Goal: Information Seeking & Learning: Learn about a topic

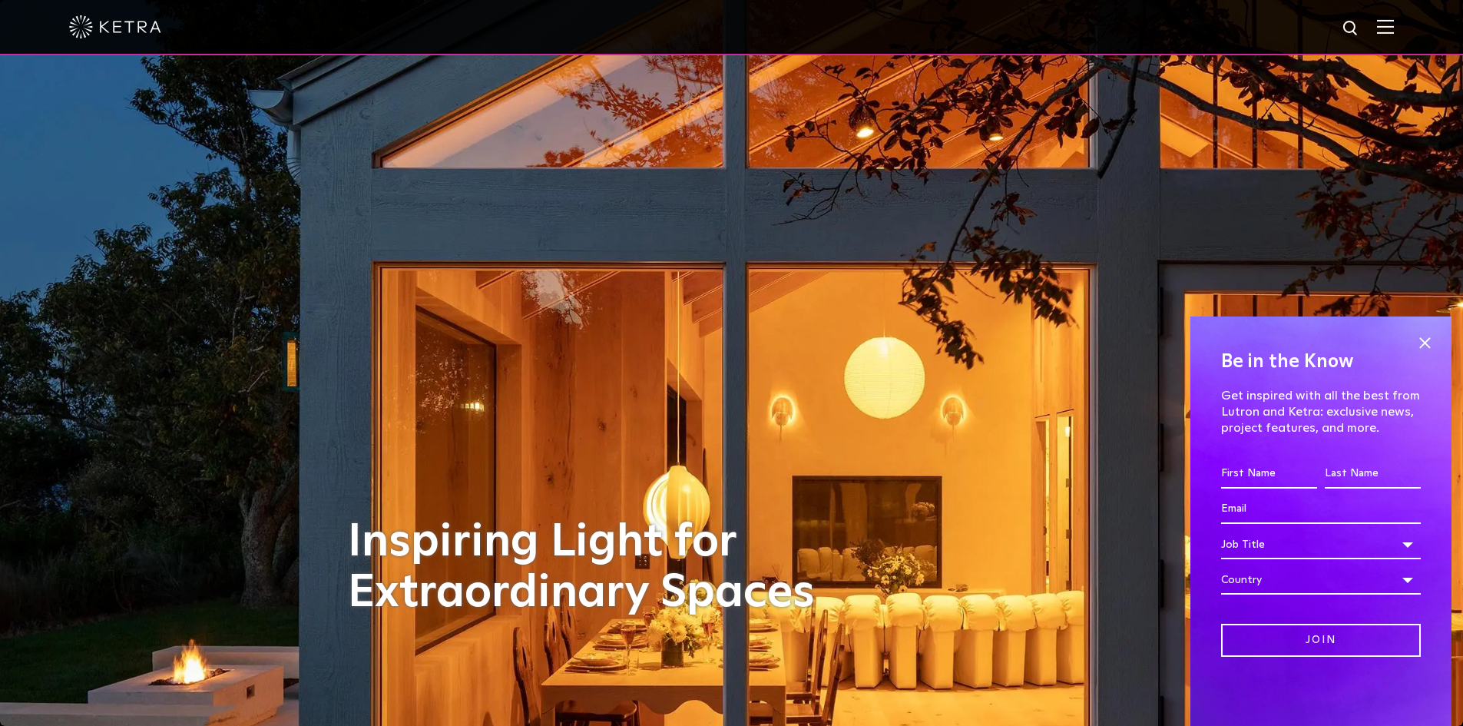
click at [1393, 19] on div at bounding box center [731, 27] width 1324 height 54
click at [1393, 18] on div at bounding box center [731, 27] width 1324 height 54
click at [1384, 18] on div at bounding box center [731, 27] width 1324 height 54
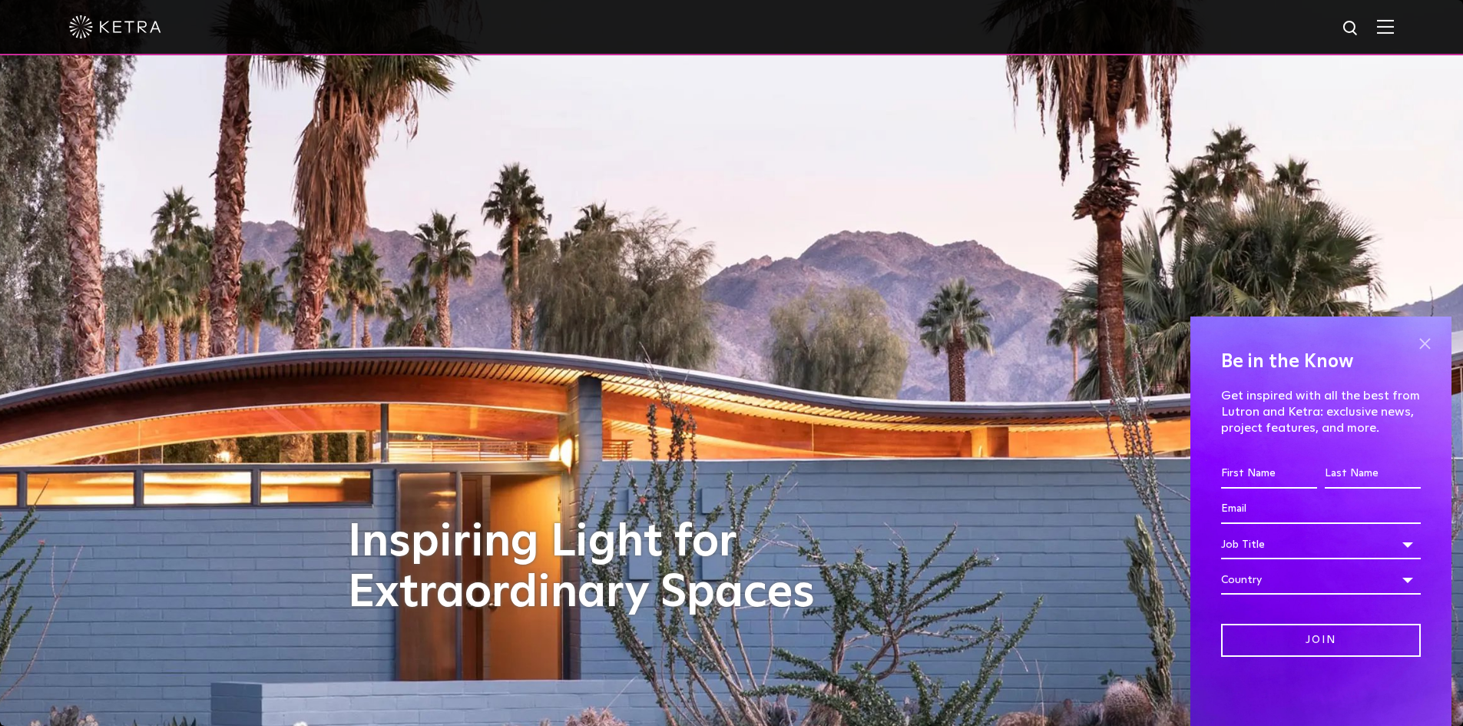
click at [1420, 332] on span at bounding box center [1424, 343] width 23 height 23
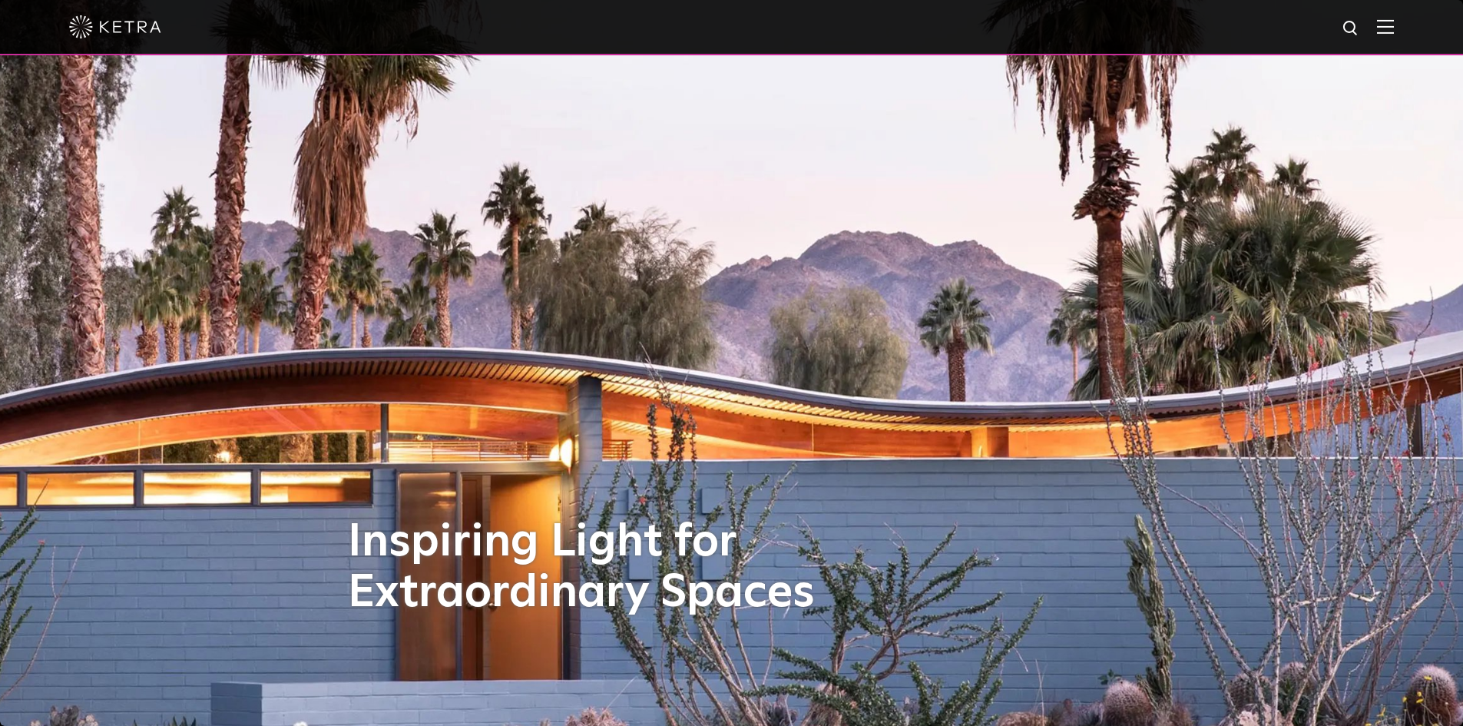
click at [1393, 16] on div at bounding box center [731, 27] width 1324 height 54
click at [1393, 34] on img at bounding box center [1385, 26] width 17 height 15
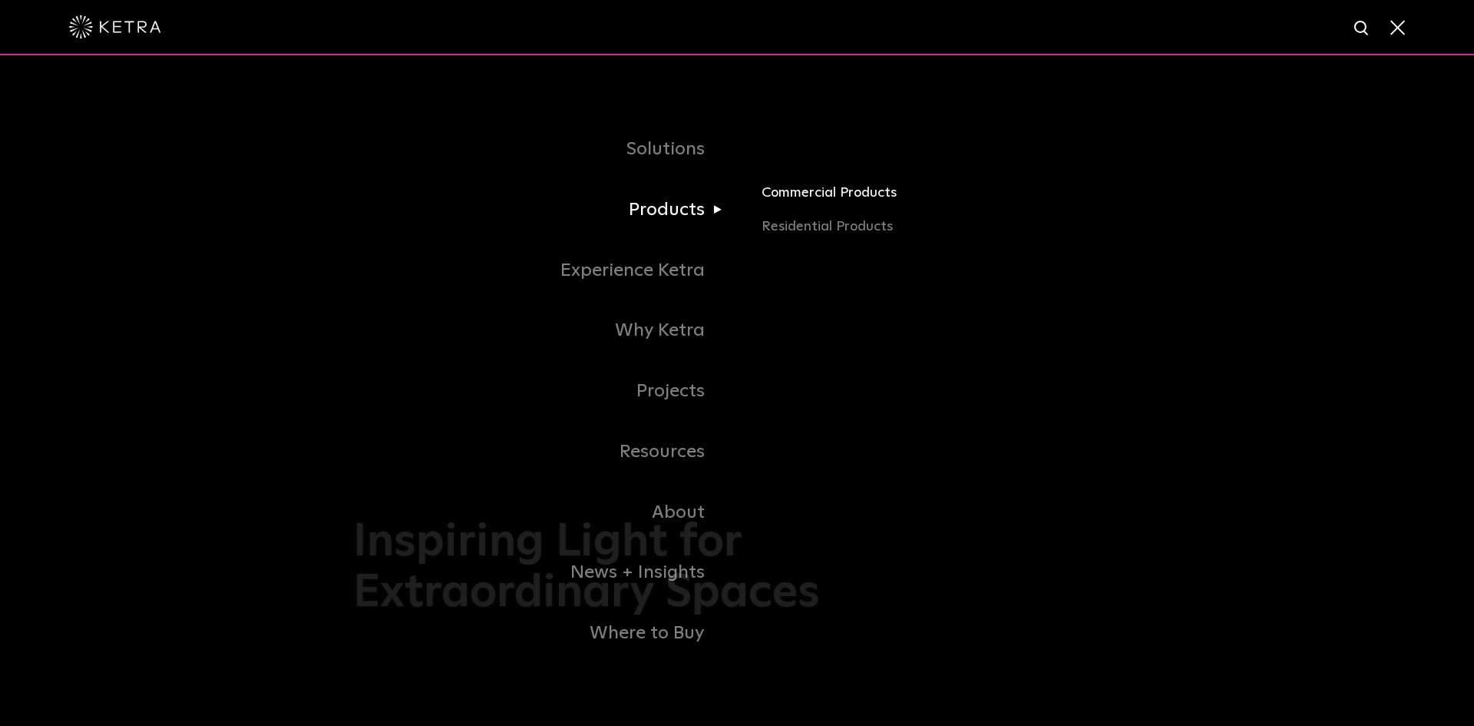
click at [819, 195] on link "Commercial Products" at bounding box center [941, 199] width 359 height 34
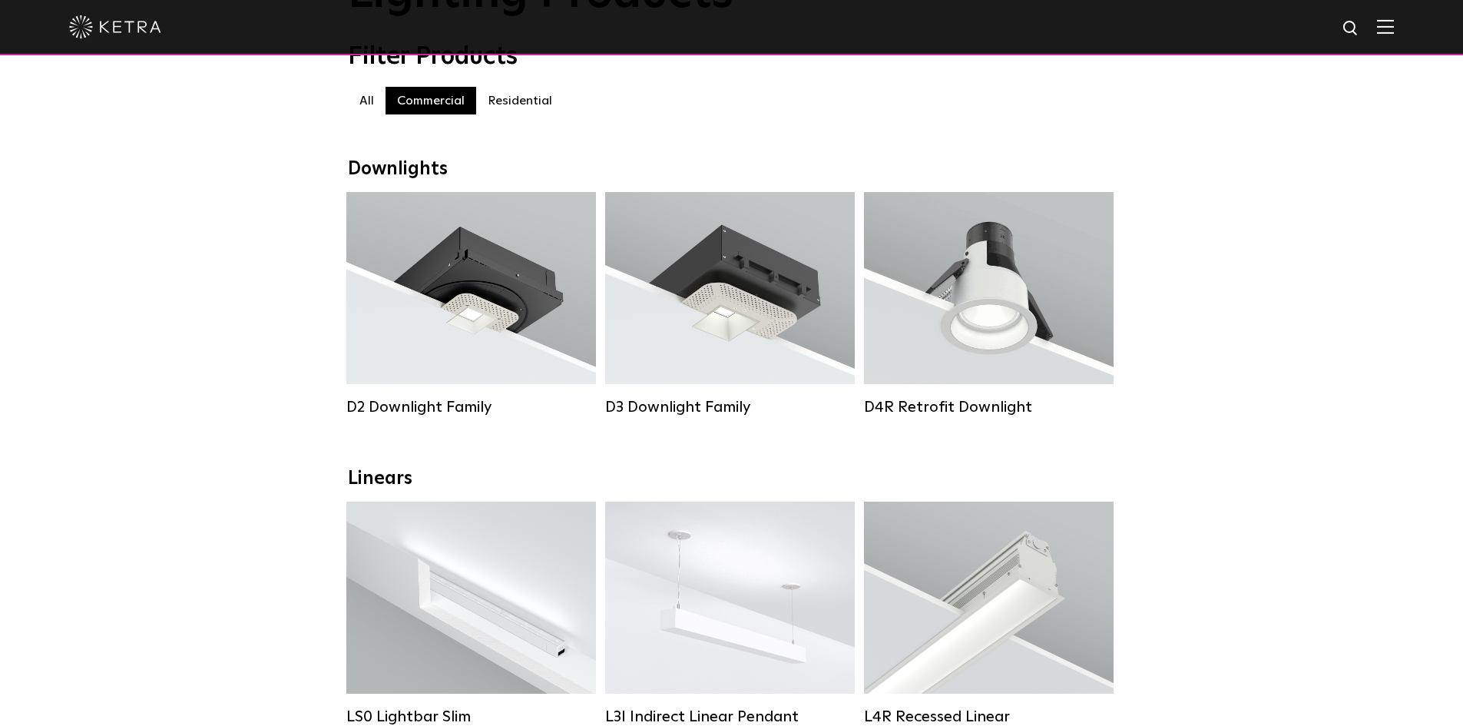
scroll to position [461, 0]
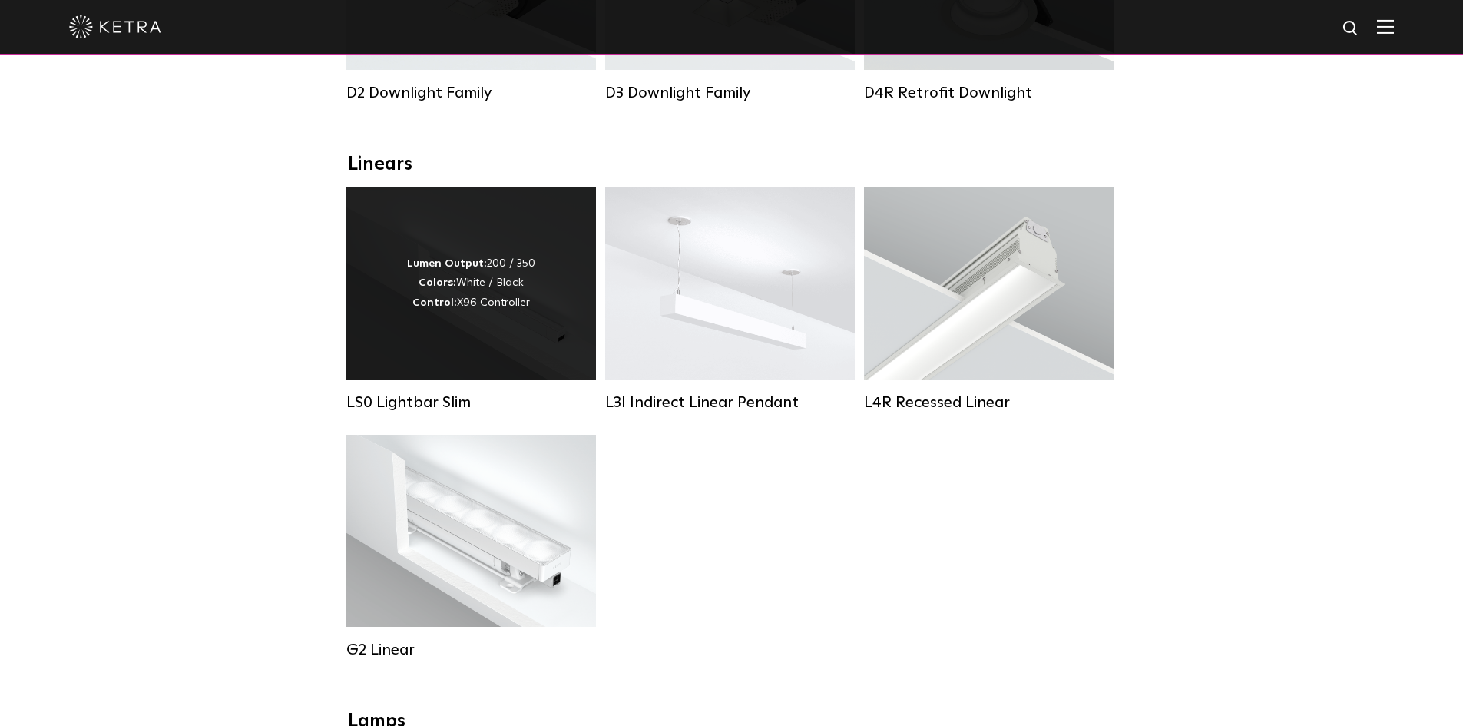
click at [530, 293] on div "Lumen Output: 200 / 350 Colors: White / Black Control: X96 Controller" at bounding box center [471, 283] width 128 height 58
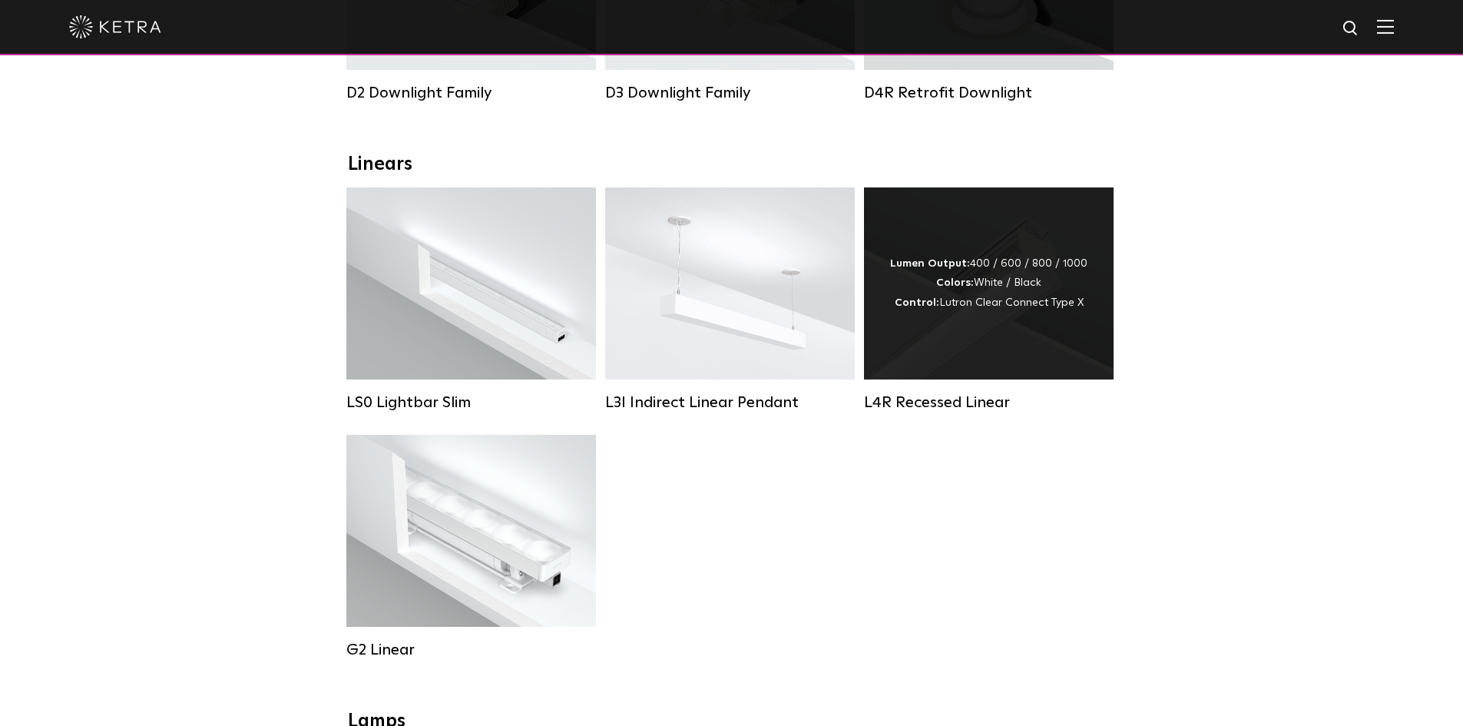
click at [930, 308] on strong "Control:" at bounding box center [916, 302] width 45 height 11
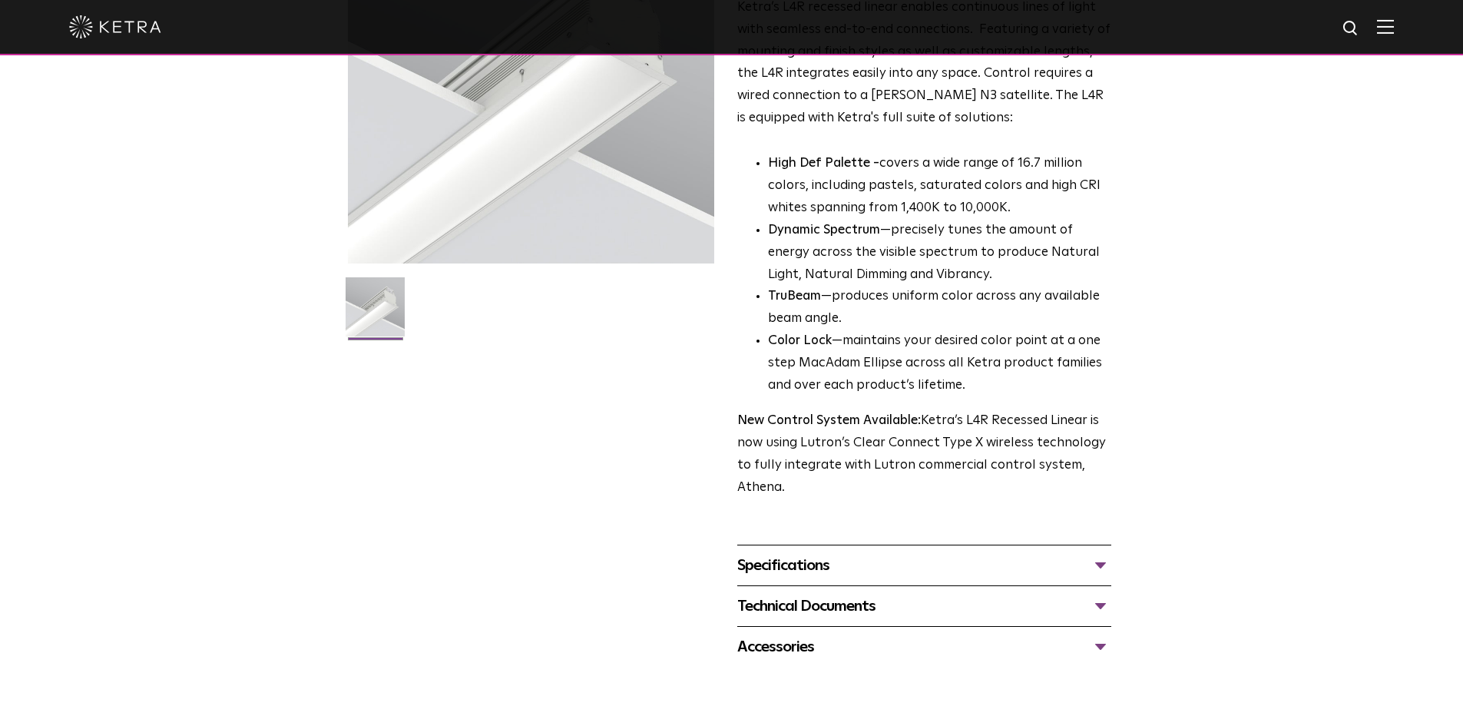
scroll to position [307, 0]
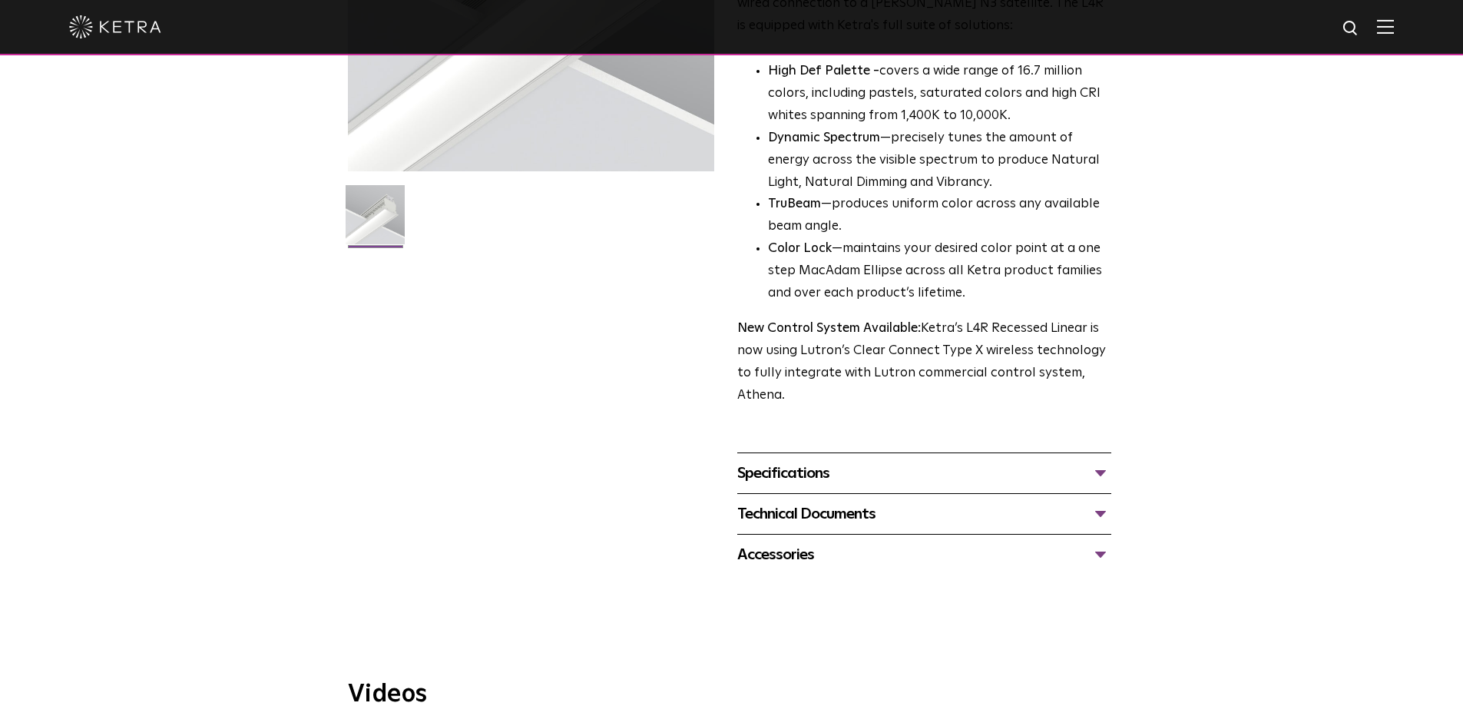
click at [874, 478] on div "Specifications" at bounding box center [924, 473] width 374 height 25
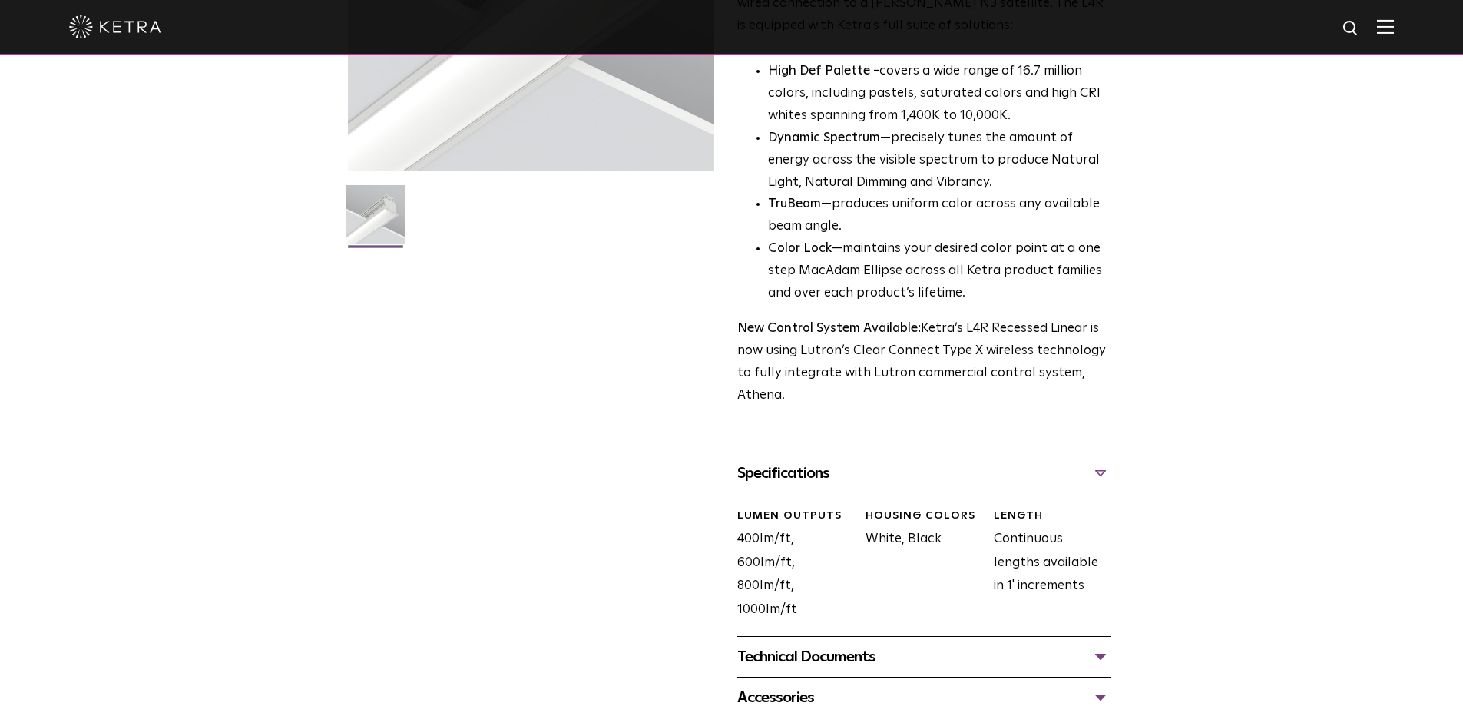
drag, startPoint x: 1097, startPoint y: 595, endPoint x: 769, endPoint y: 531, distance: 334.0
click at [769, 531] on div "LUMEN OUTPUTS 400lm/ft, 600lm/ft, 800lm/ft, 1000lm/ft HOUSING COLORS White, Bla…" at bounding box center [918, 576] width 385 height 167
click at [762, 530] on div "LUMEN OUTPUTS 400lm/ft, 600lm/ft, 800lm/ft, 1000lm/ft" at bounding box center [790, 564] width 128 height 113
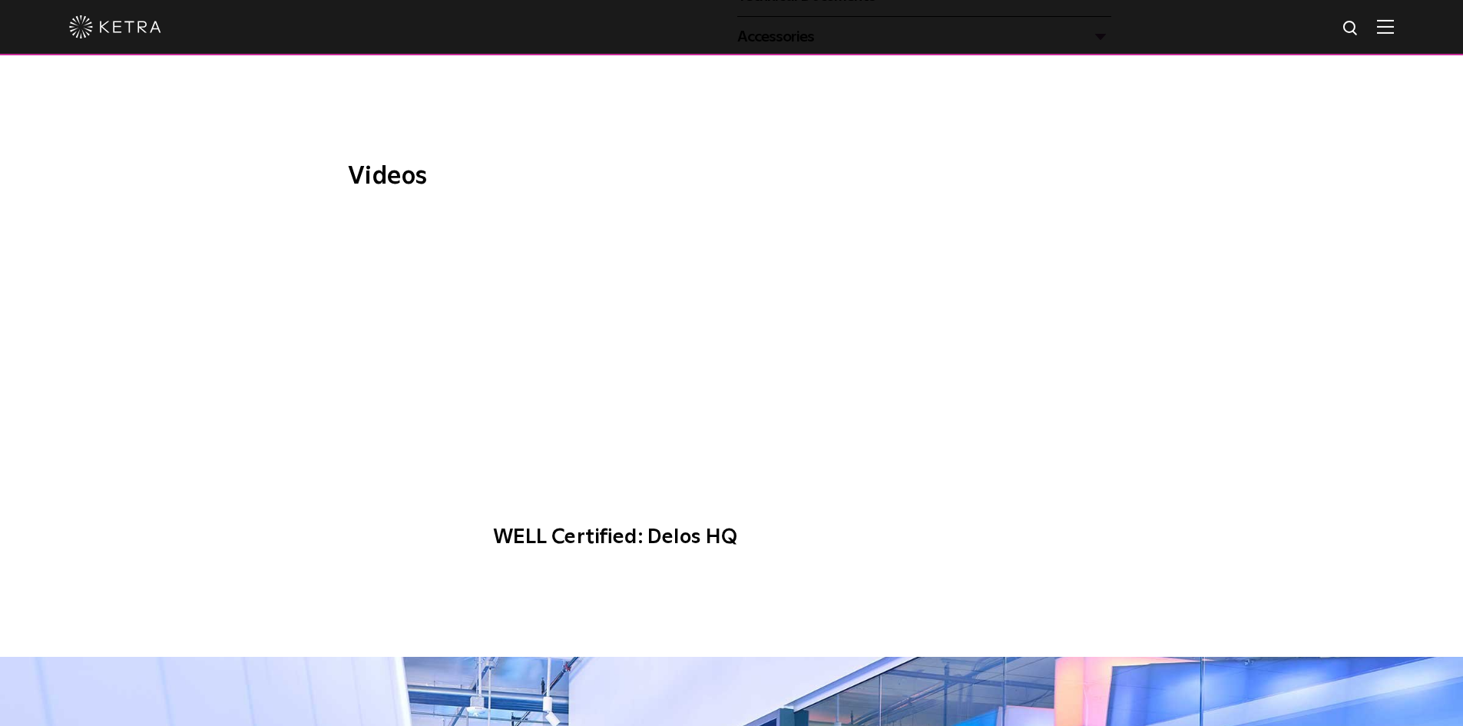
scroll to position [0, 0]
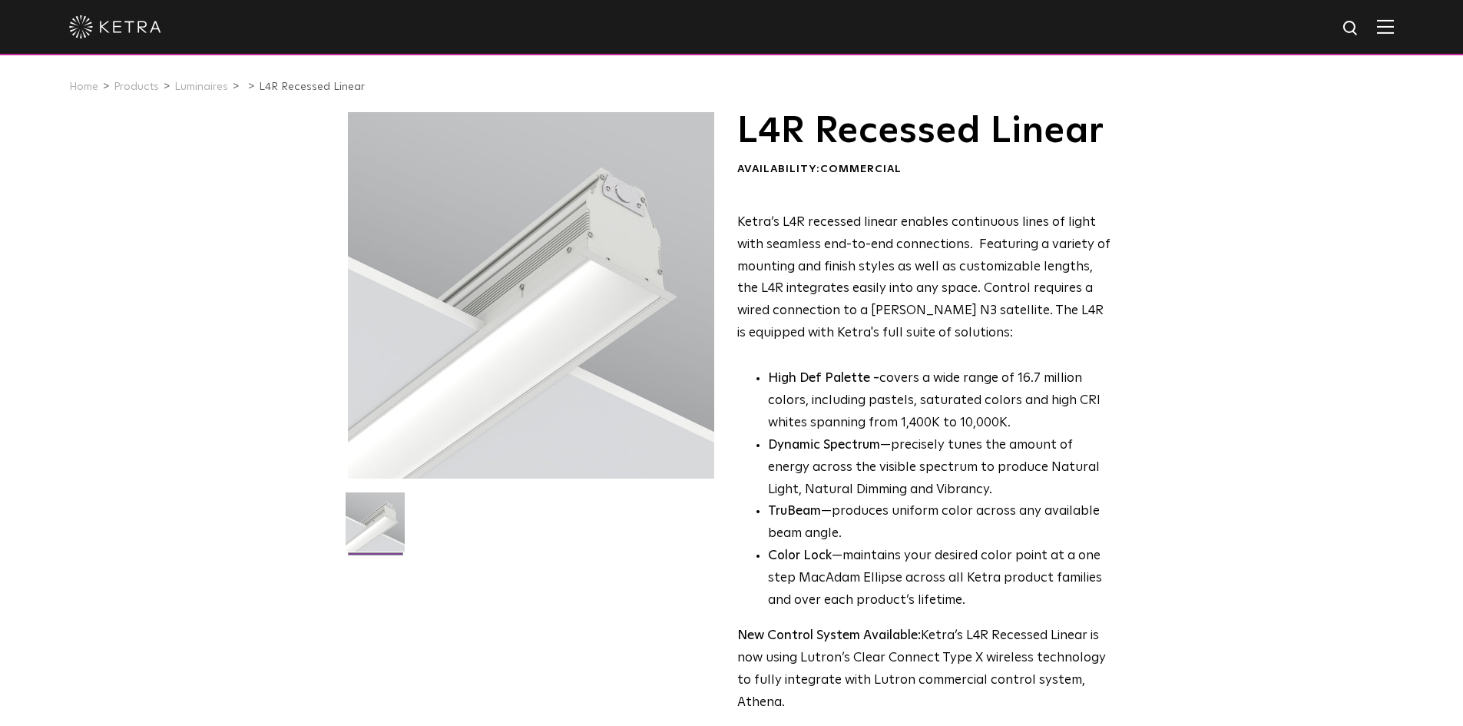
click at [195, 518] on div "L4R Recessed Linear Availability: Commercial Ketra’s L4R recessed linear enable…" at bounding box center [731, 568] width 1463 height 913
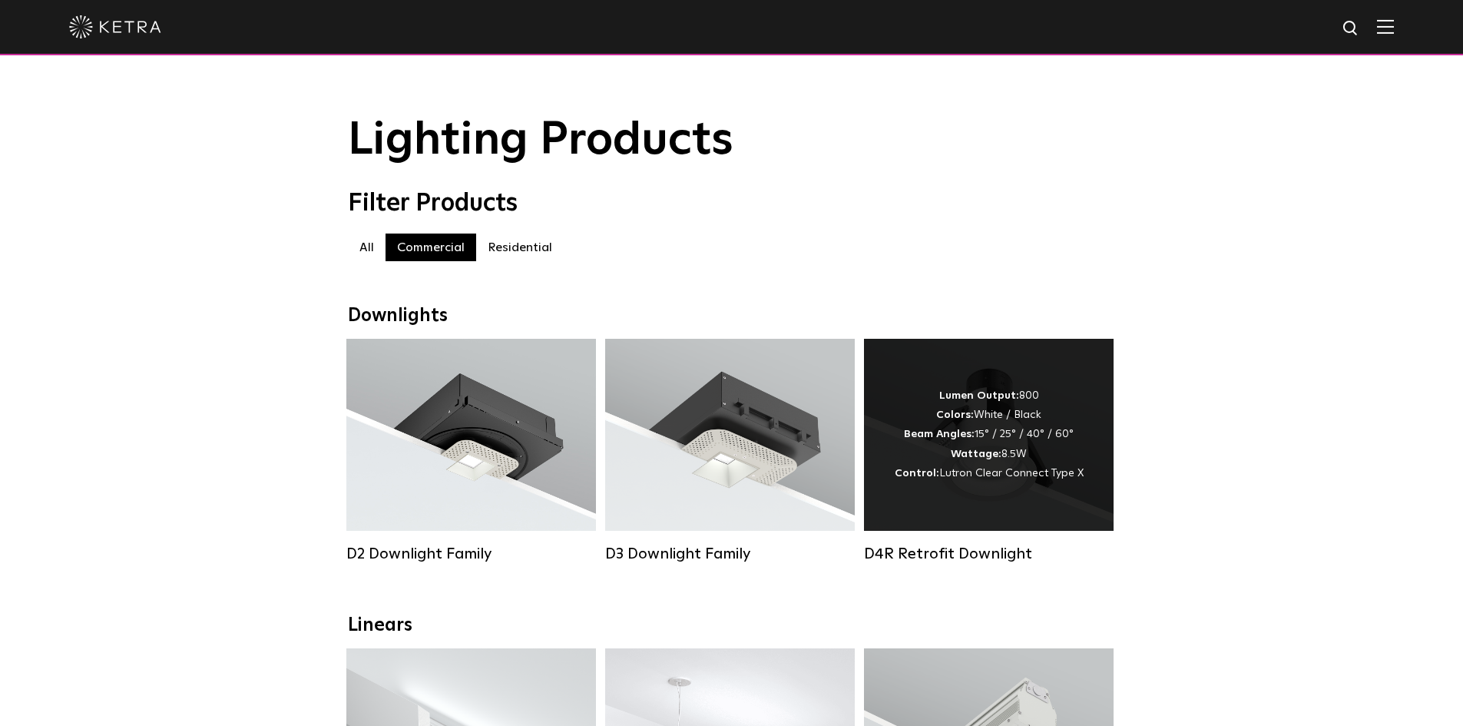
click at [1005, 473] on span "Lutron Clear Connect Type X" at bounding box center [1011, 473] width 144 height 11
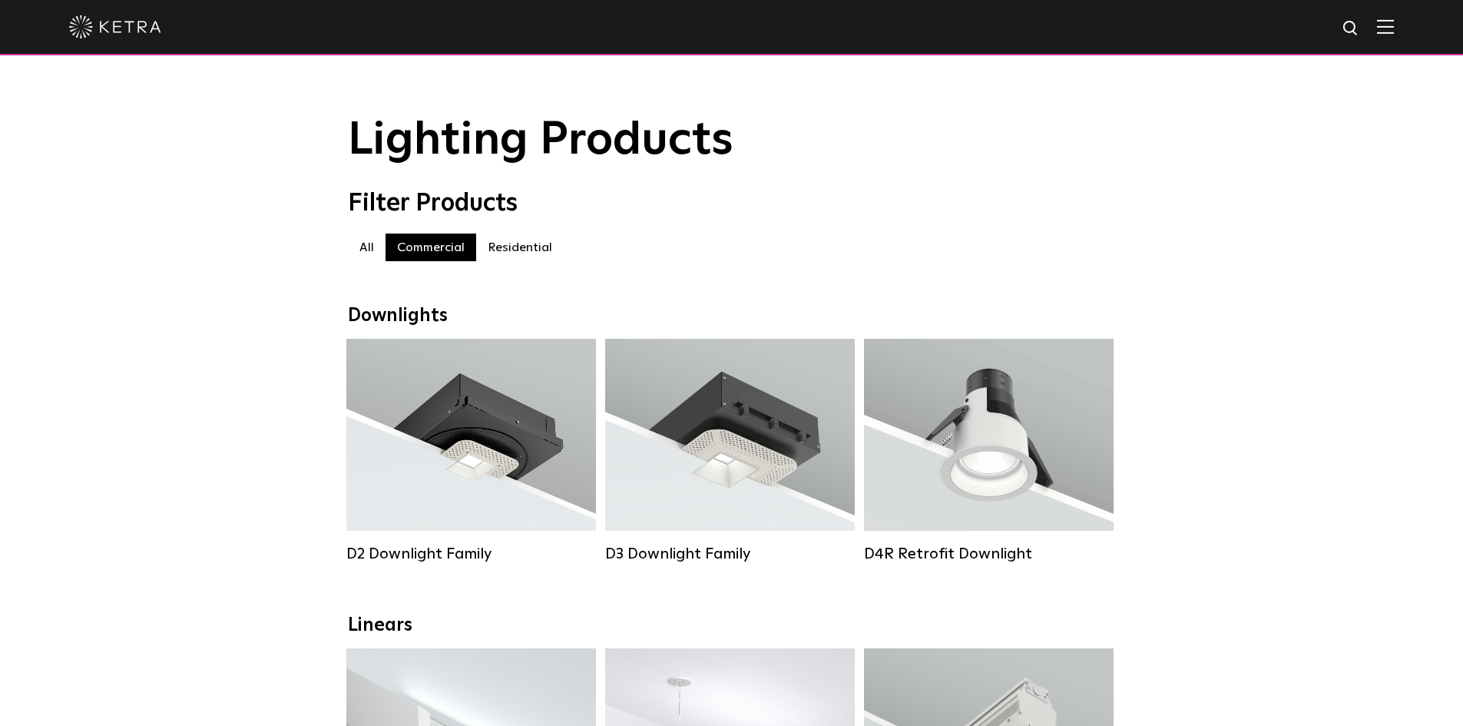
click at [719, 413] on div "Lumen Output: 700 / 900 / 1100 Colors: White / Black / Silver / Bronze / Painta…" at bounding box center [729, 434] width 203 height 135
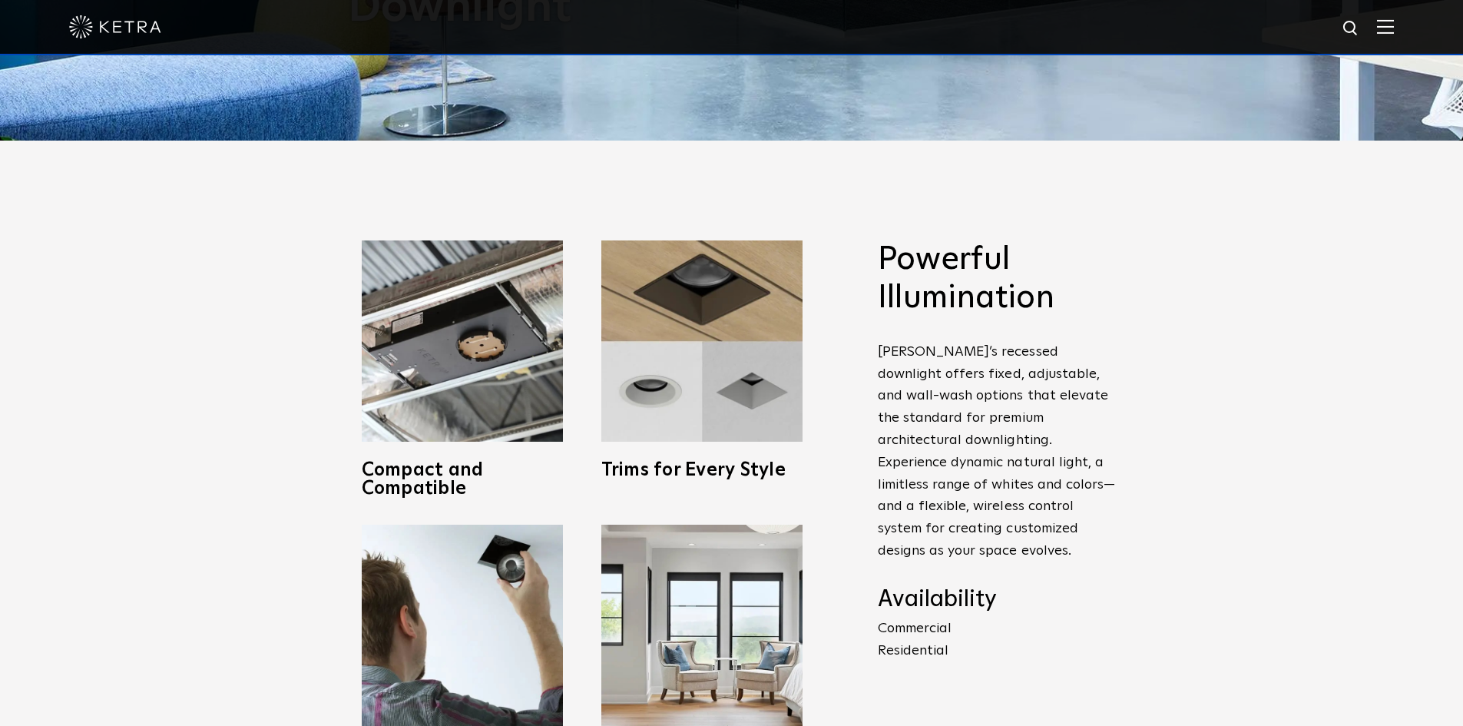
scroll to position [691, 0]
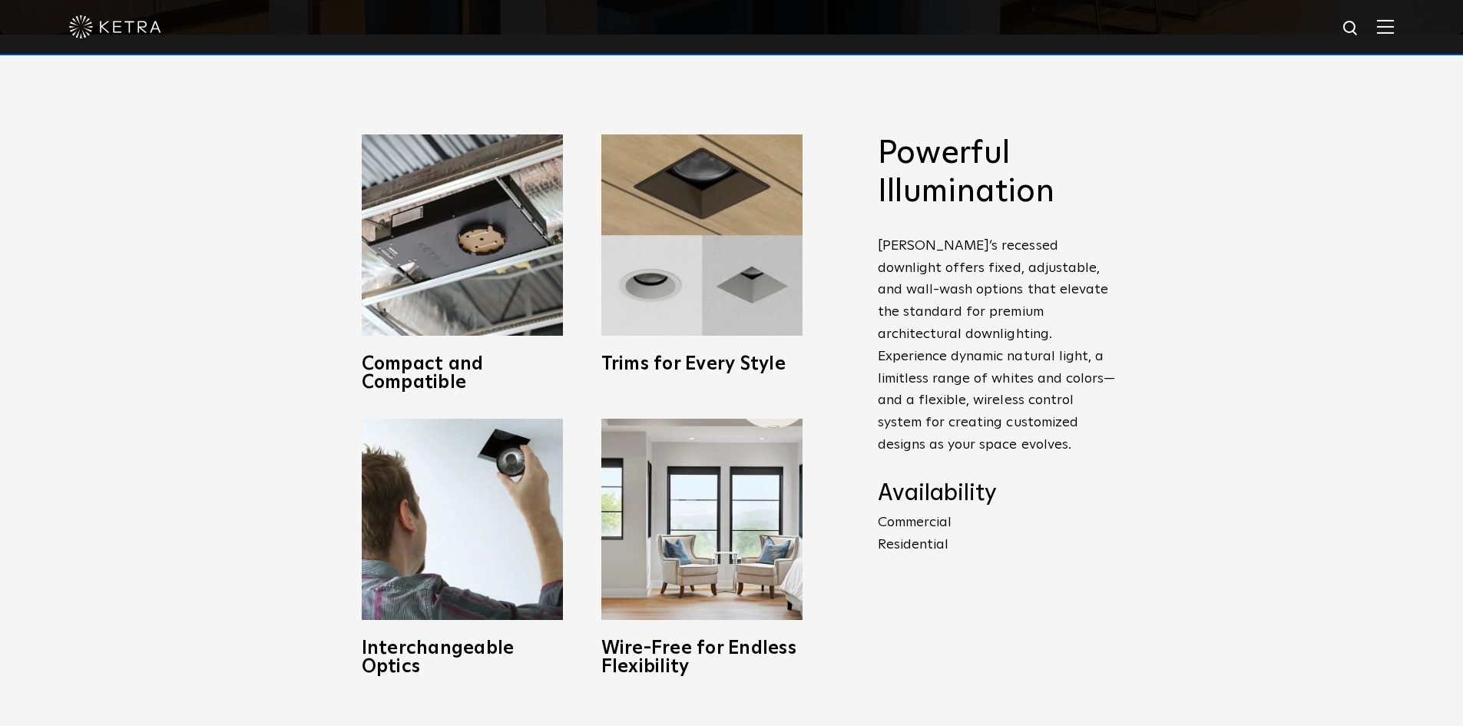
drag, startPoint x: 1332, startPoint y: 519, endPoint x: 1311, endPoint y: 524, distance: 21.2
click at [1332, 520] on div "Powerful Illumination Ketra’s recessed downlight offers fixed, adjustable, and …" at bounding box center [731, 405] width 1463 height 741
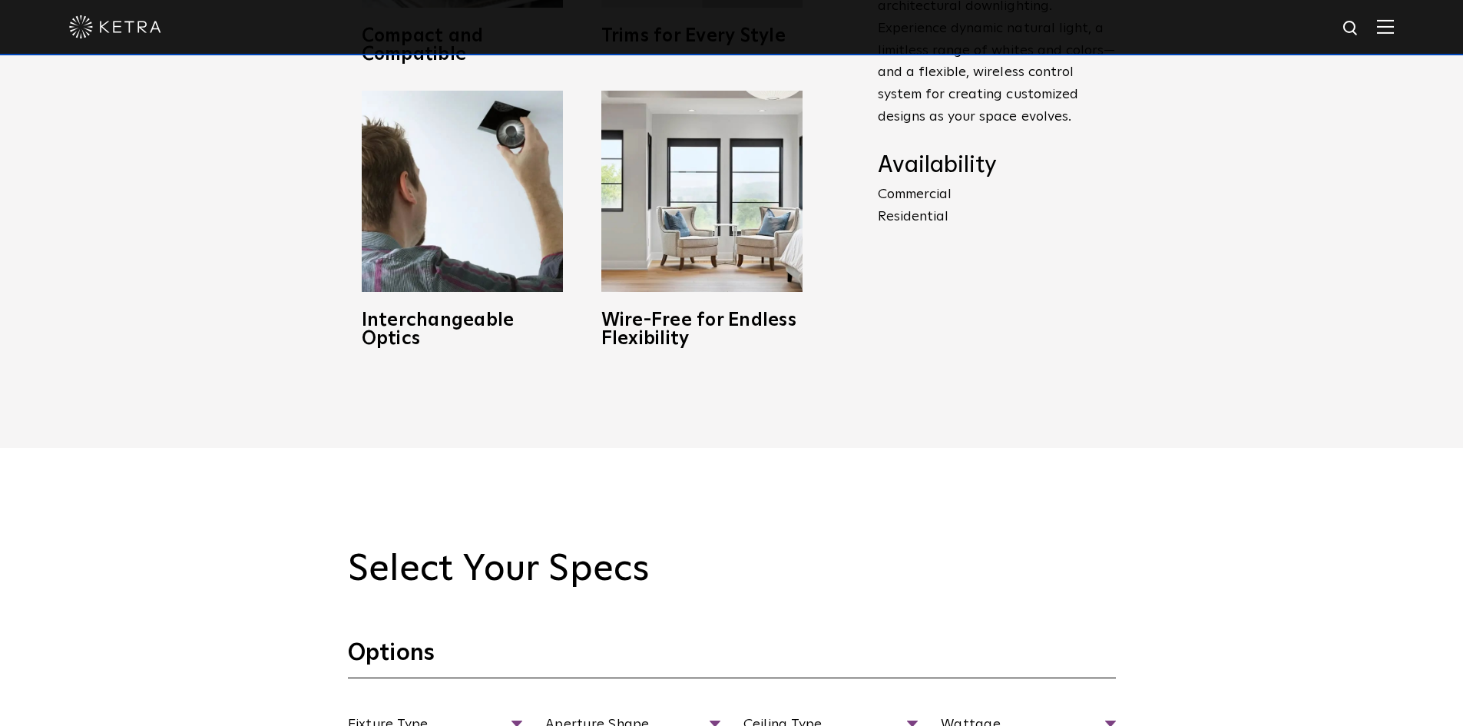
scroll to position [0, 0]
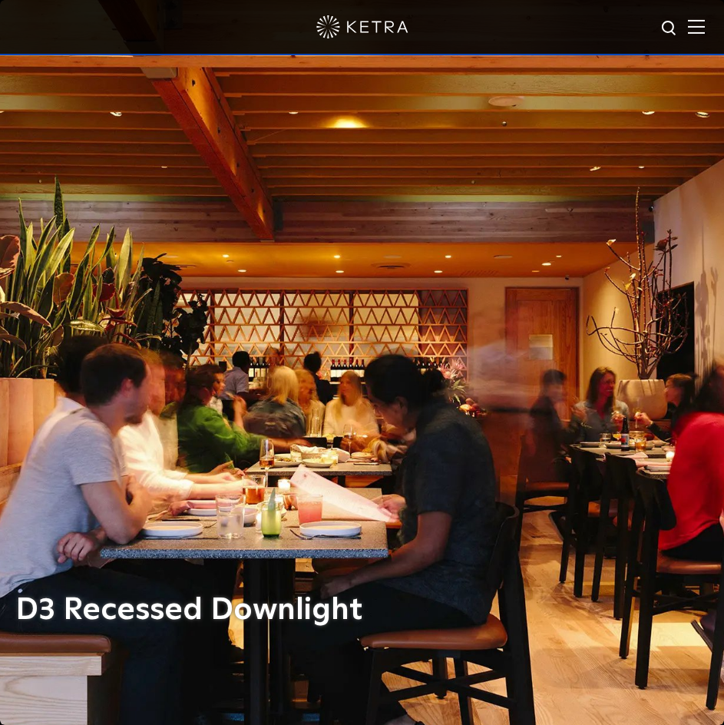
click at [432, 400] on div "D3 Recessed Downlight" at bounding box center [361, 362] width 693 height 725
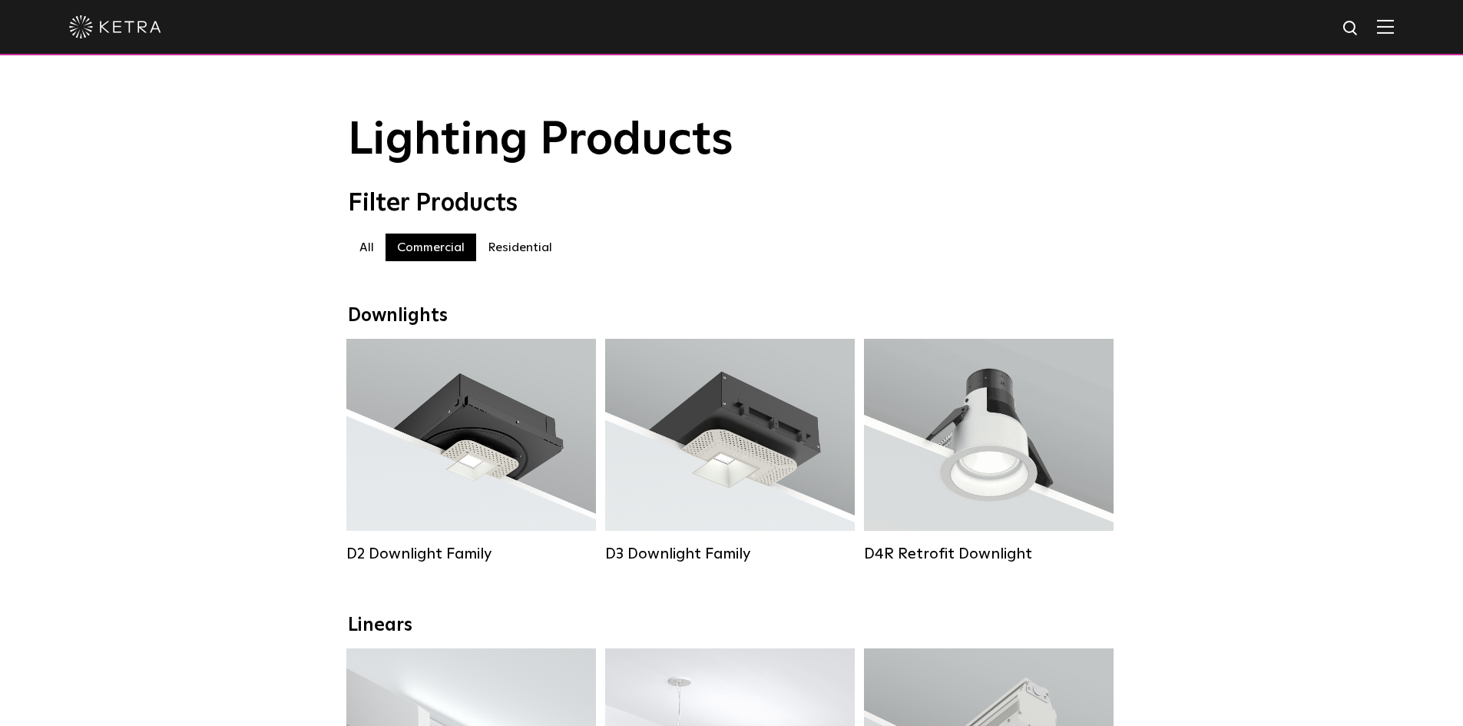
click at [84, 31] on img at bounding box center [115, 26] width 92 height 23
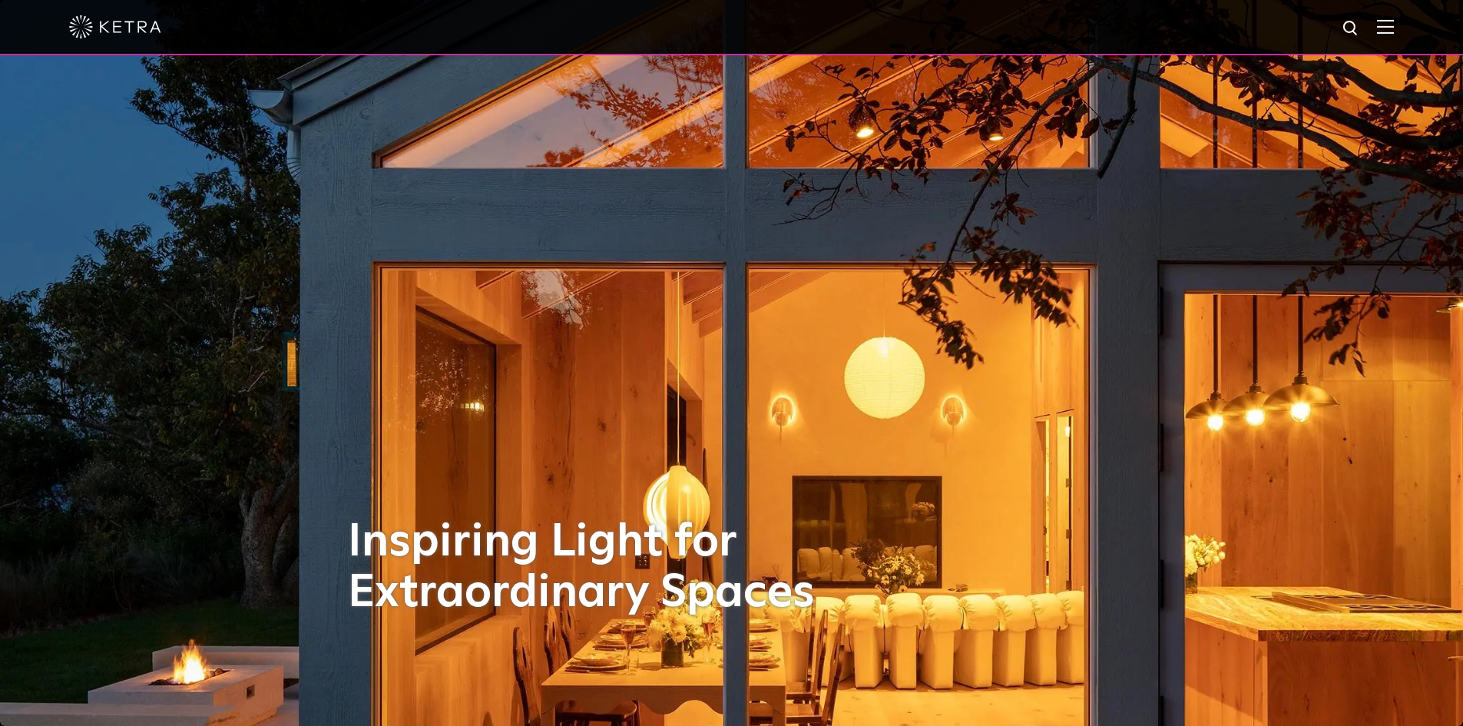
click at [1408, 34] on div at bounding box center [731, 27] width 1463 height 55
click at [1393, 30] on img at bounding box center [1385, 26] width 17 height 15
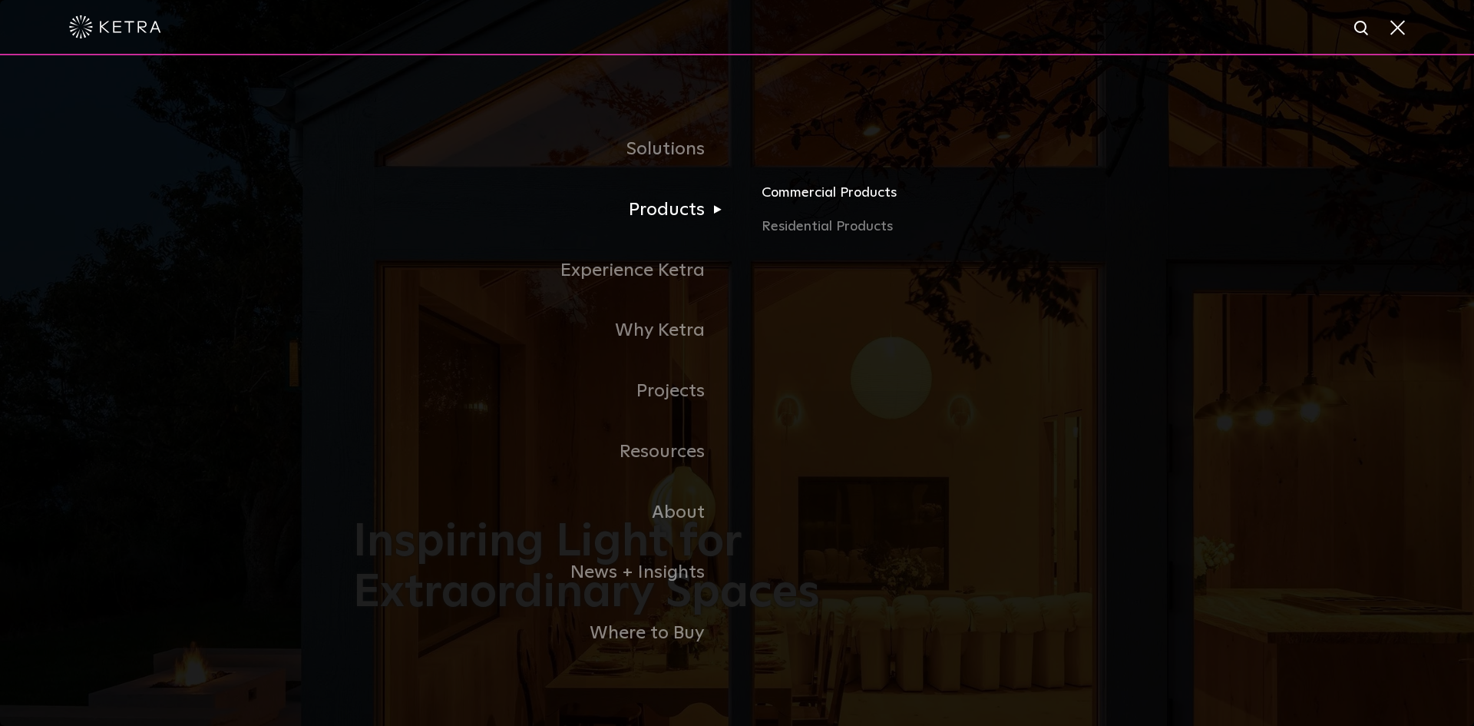
click at [798, 198] on link "Commercial Products" at bounding box center [941, 199] width 359 height 34
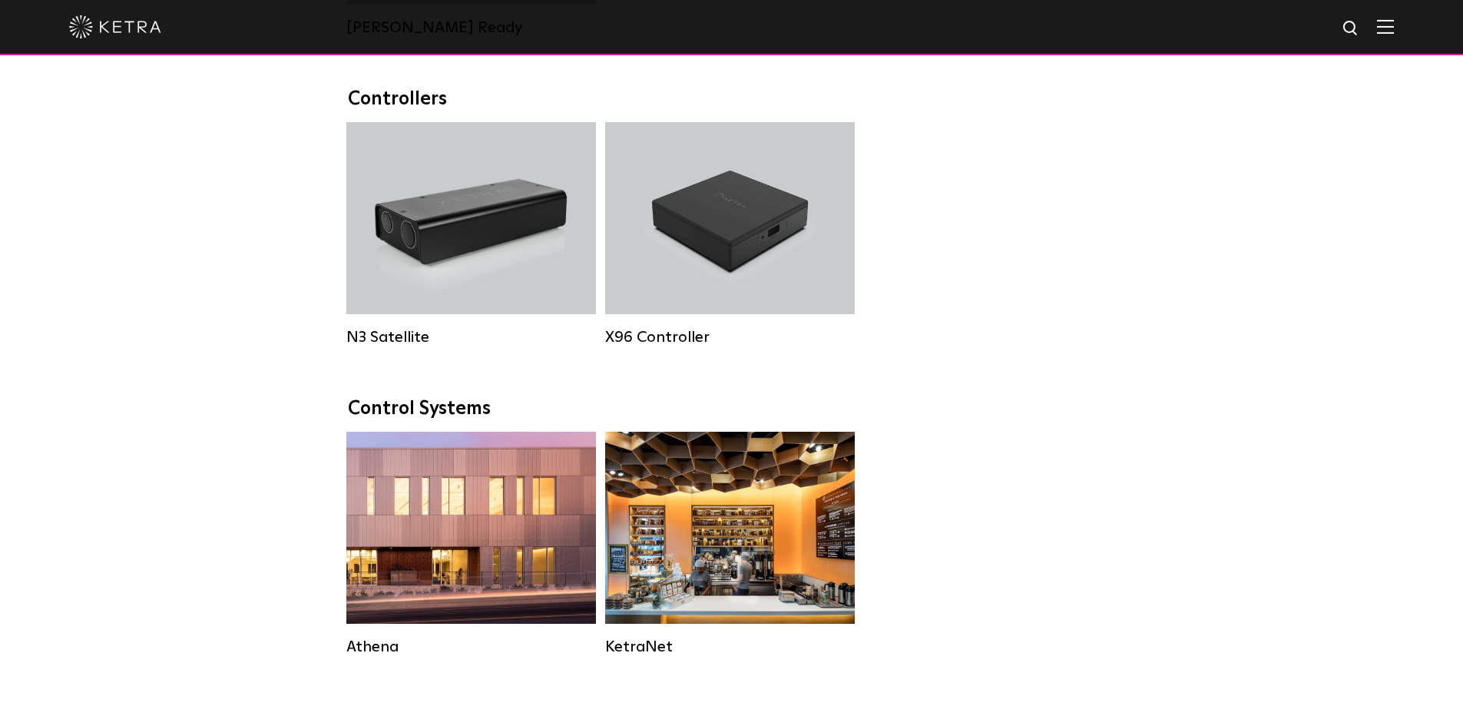
scroll to position [2150, 0]
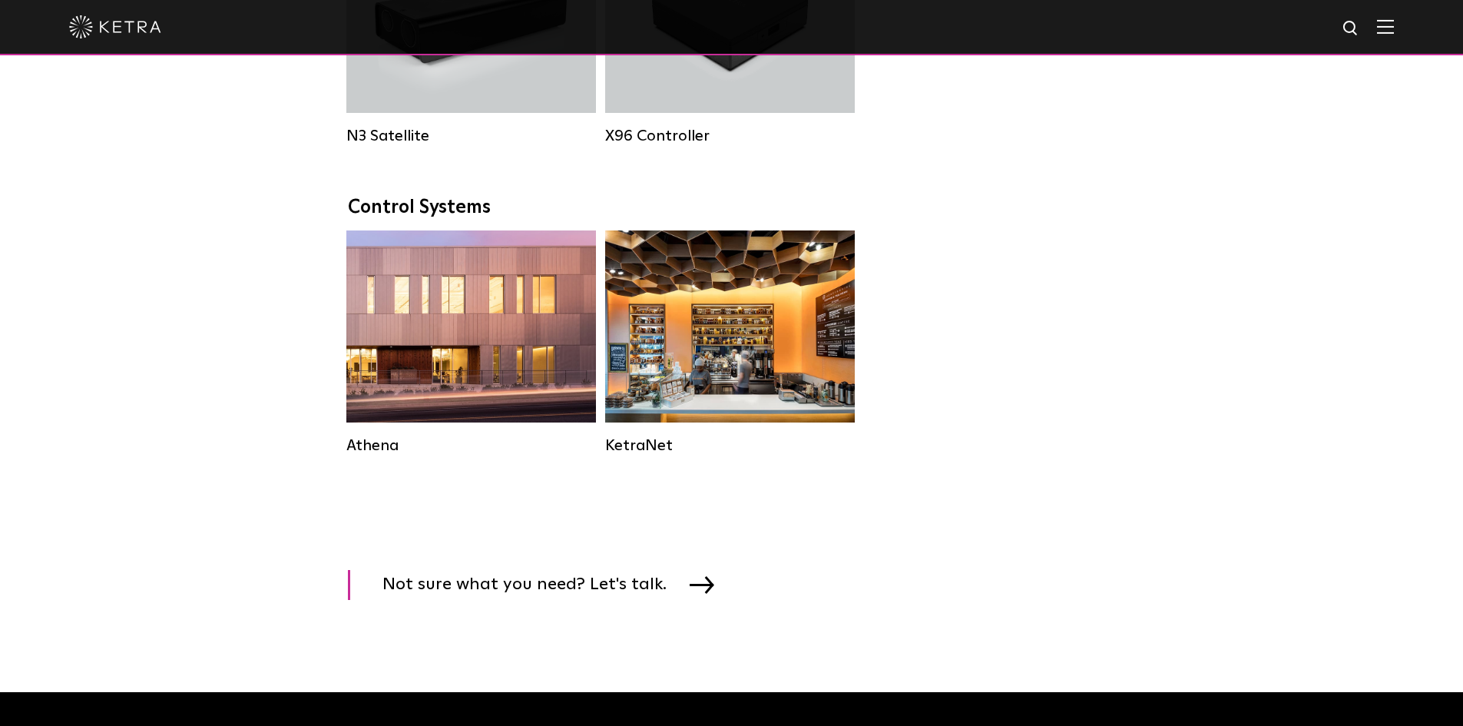
click at [1045, 466] on div "Athena Commercial Solution HomeWorks Residential Solution KetraNet" at bounding box center [731, 353] width 779 height 247
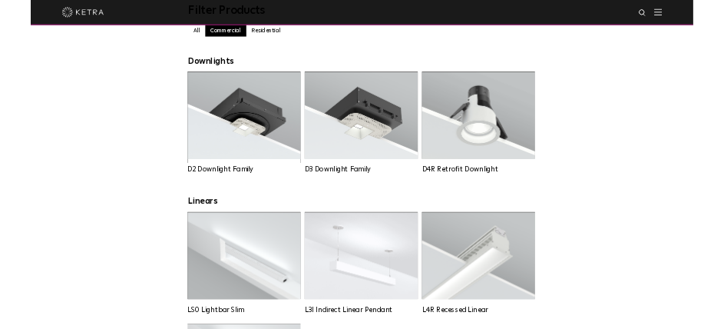
scroll to position [0, 0]
